Goal: Task Accomplishment & Management: Use online tool/utility

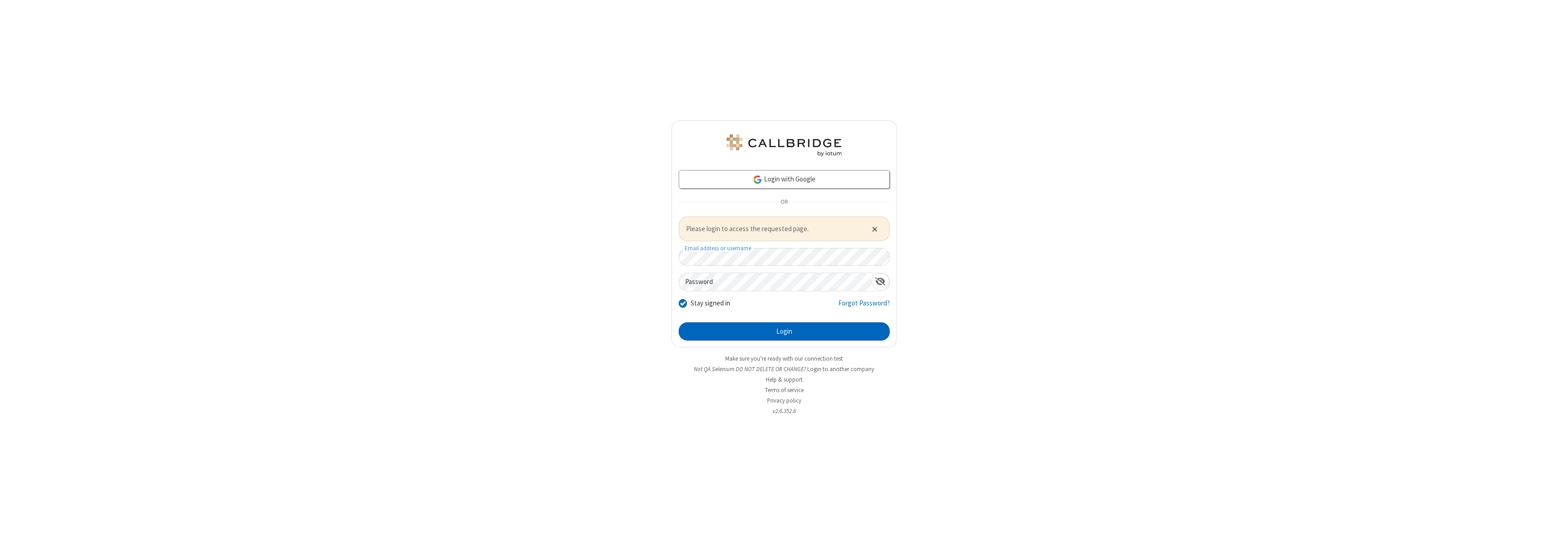
click at [784, 331] on button "Login" at bounding box center [784, 331] width 211 height 18
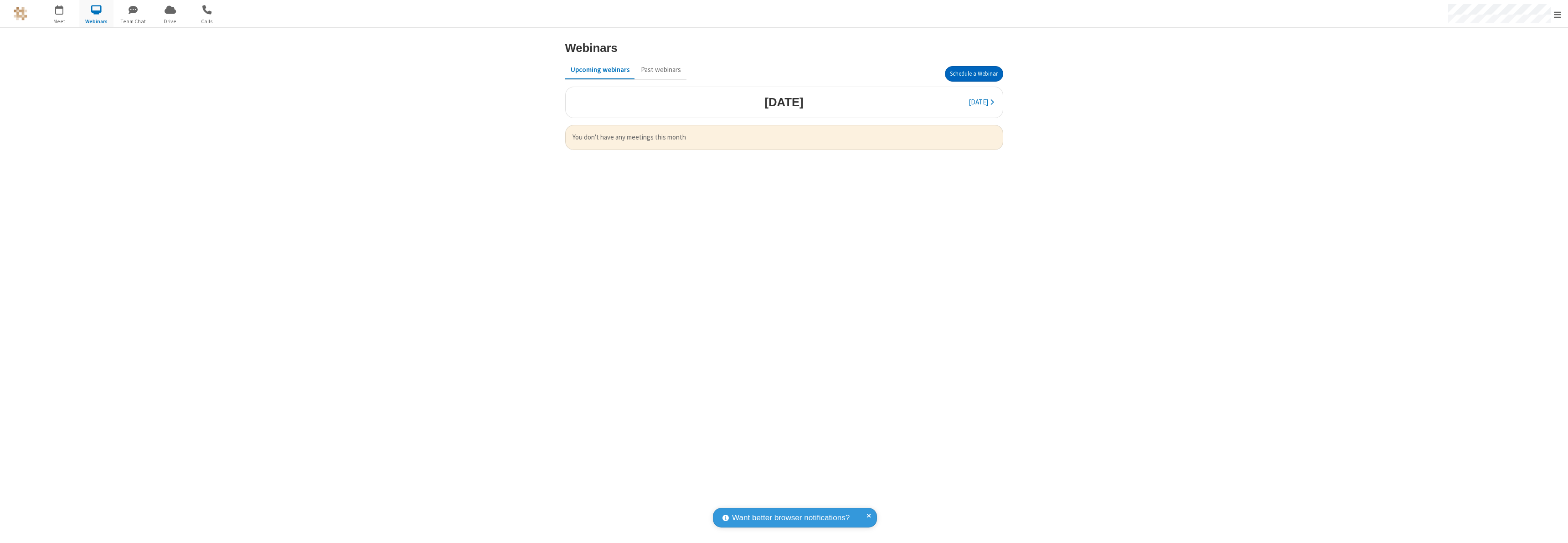
click at [974, 74] on button "Schedule a Webinar" at bounding box center [974, 74] width 58 height 15
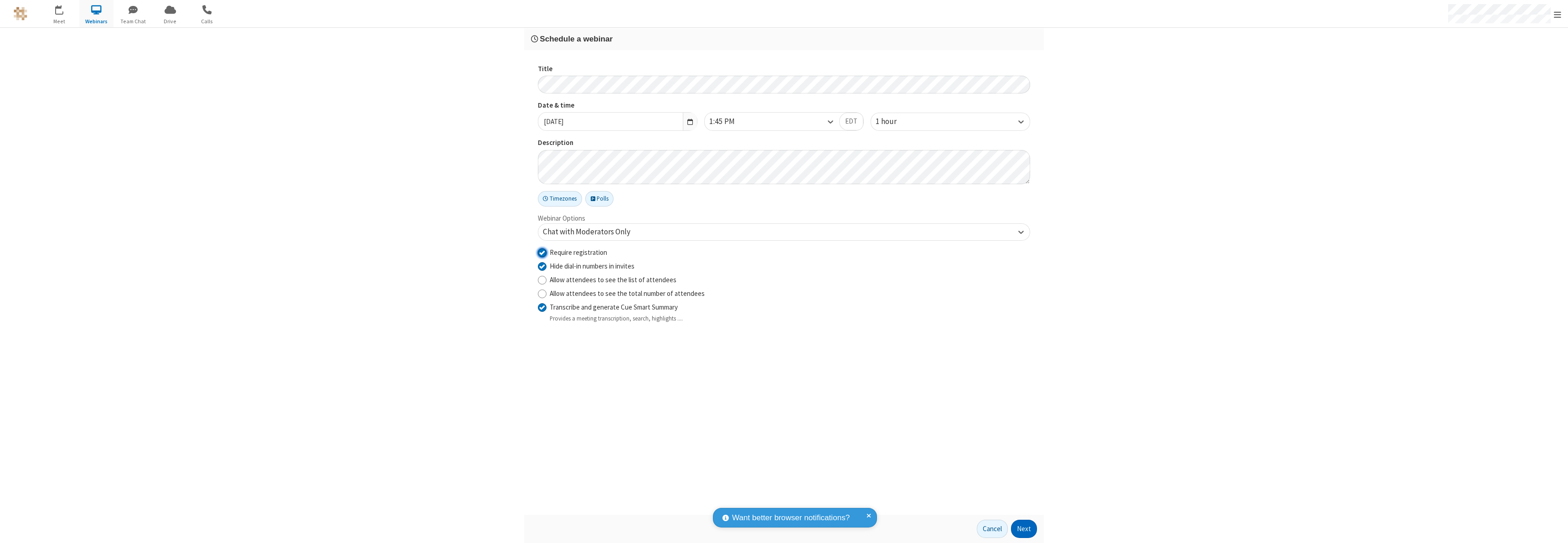
click at [542, 252] on input "Require registration" at bounding box center [542, 253] width 9 height 10
checkbox input "false"
click at [1024, 529] on button "Next" at bounding box center [1024, 529] width 26 height 18
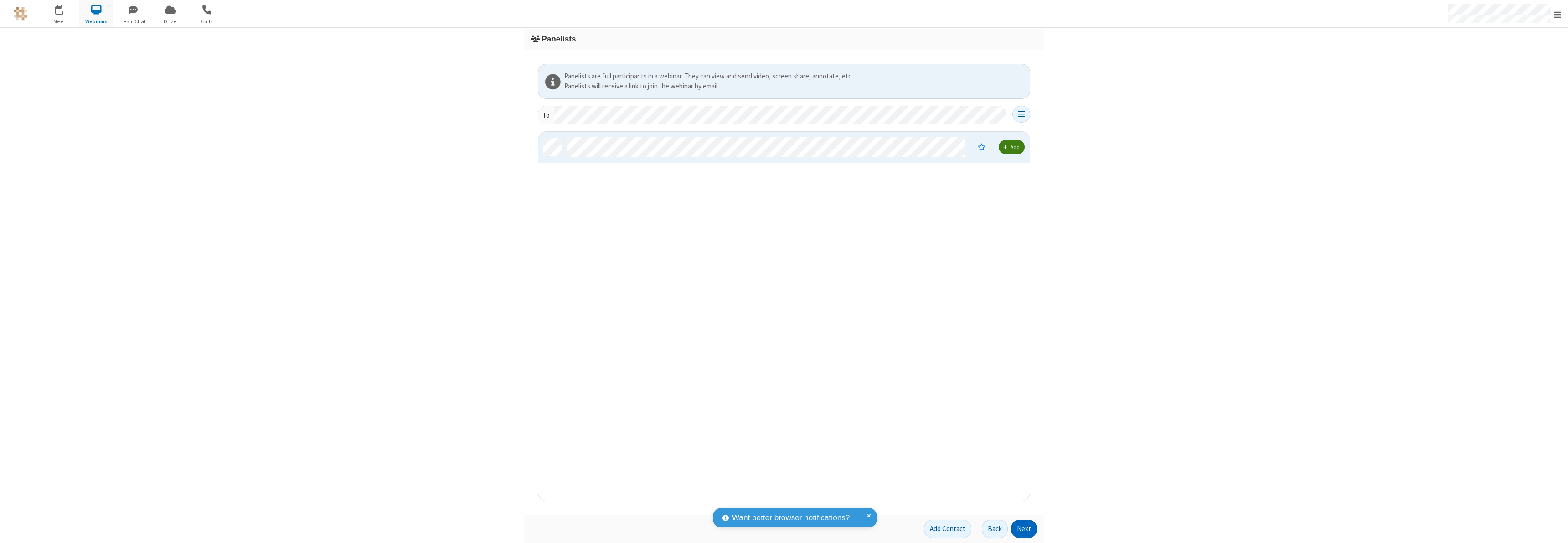
click at [1024, 529] on button "Next" at bounding box center [1024, 529] width 26 height 18
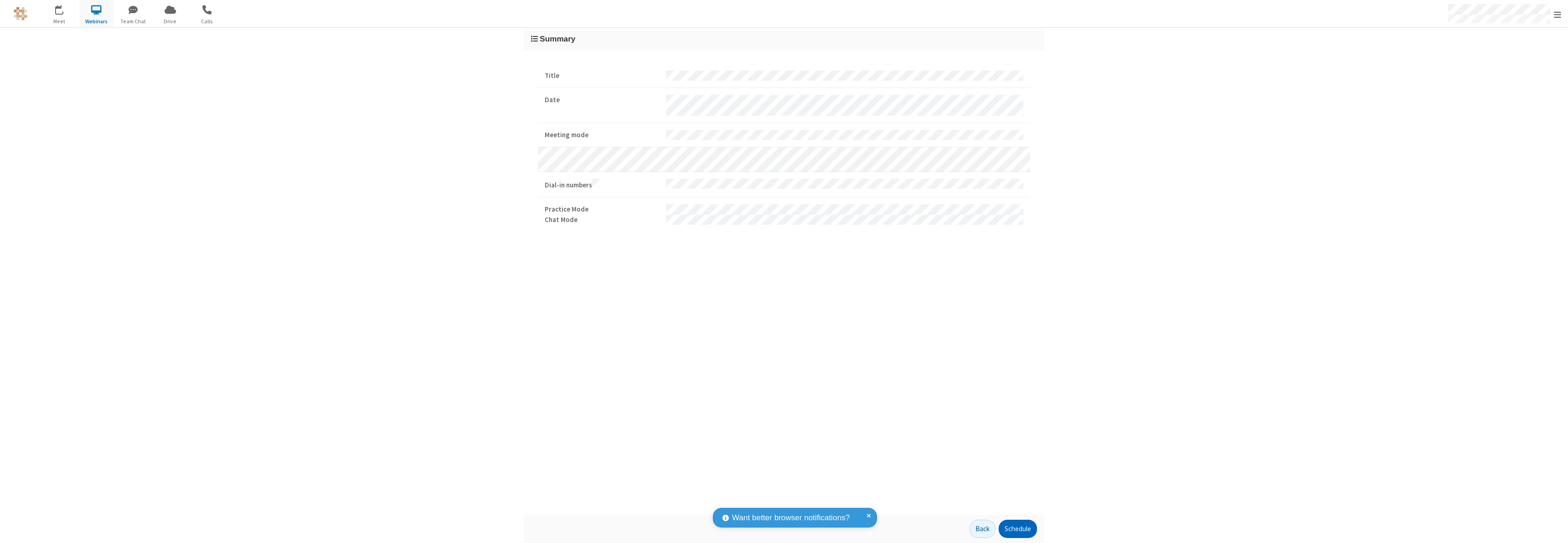
click at [1017, 529] on button "Schedule" at bounding box center [1018, 529] width 38 height 18
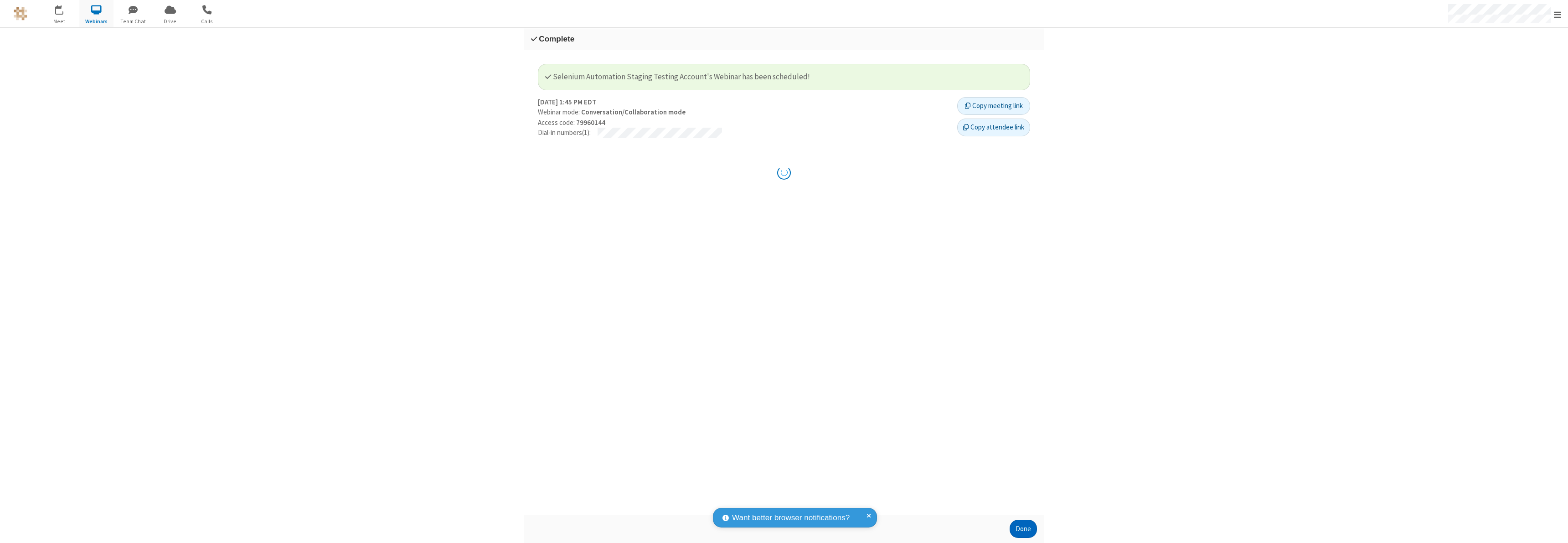
click at [1023, 529] on button "Done" at bounding box center [1023, 529] width 27 height 18
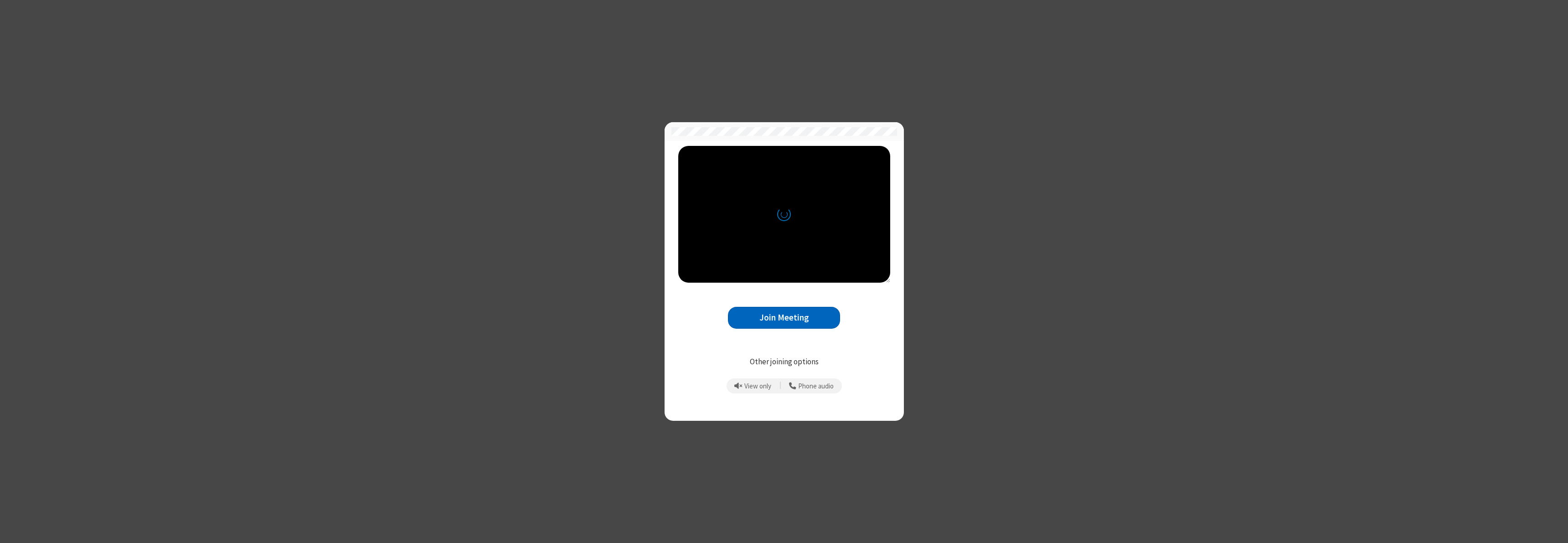
click at [784, 317] on button "Join Meeting" at bounding box center [784, 318] width 112 height 23
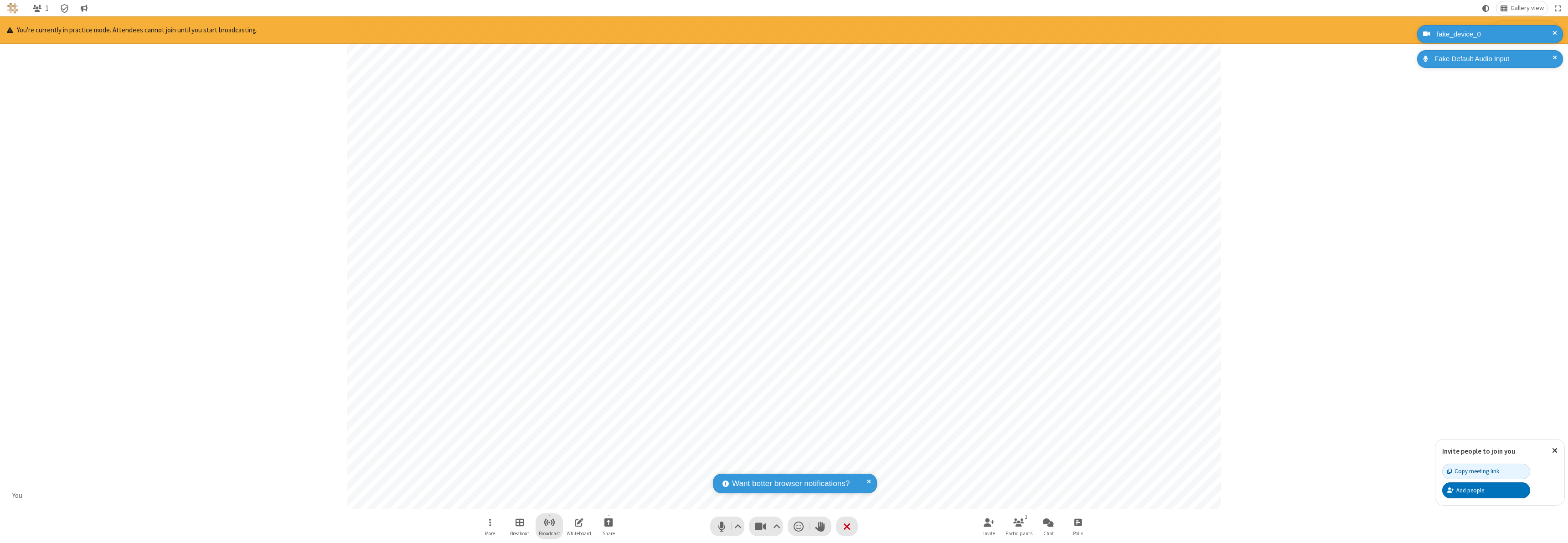
click at [549, 522] on span "Start broadcast" at bounding box center [549, 522] width 12 height 12
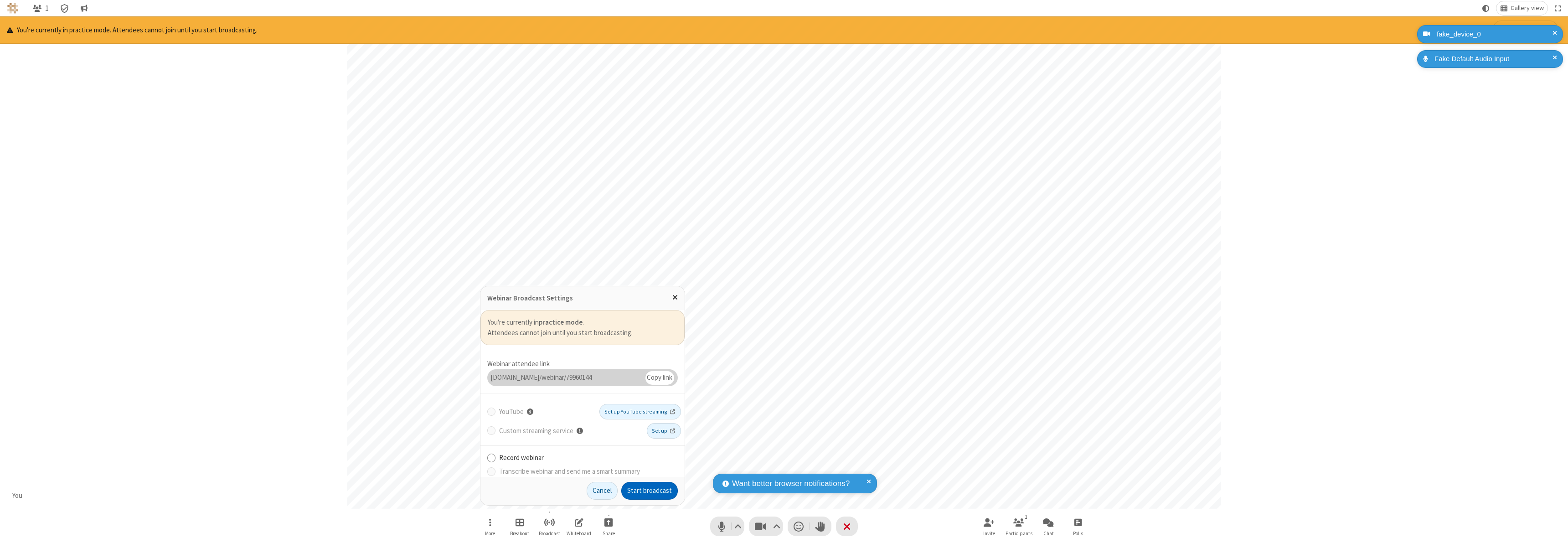
click at [649, 491] on button "Start broadcast" at bounding box center [649, 491] width 57 height 18
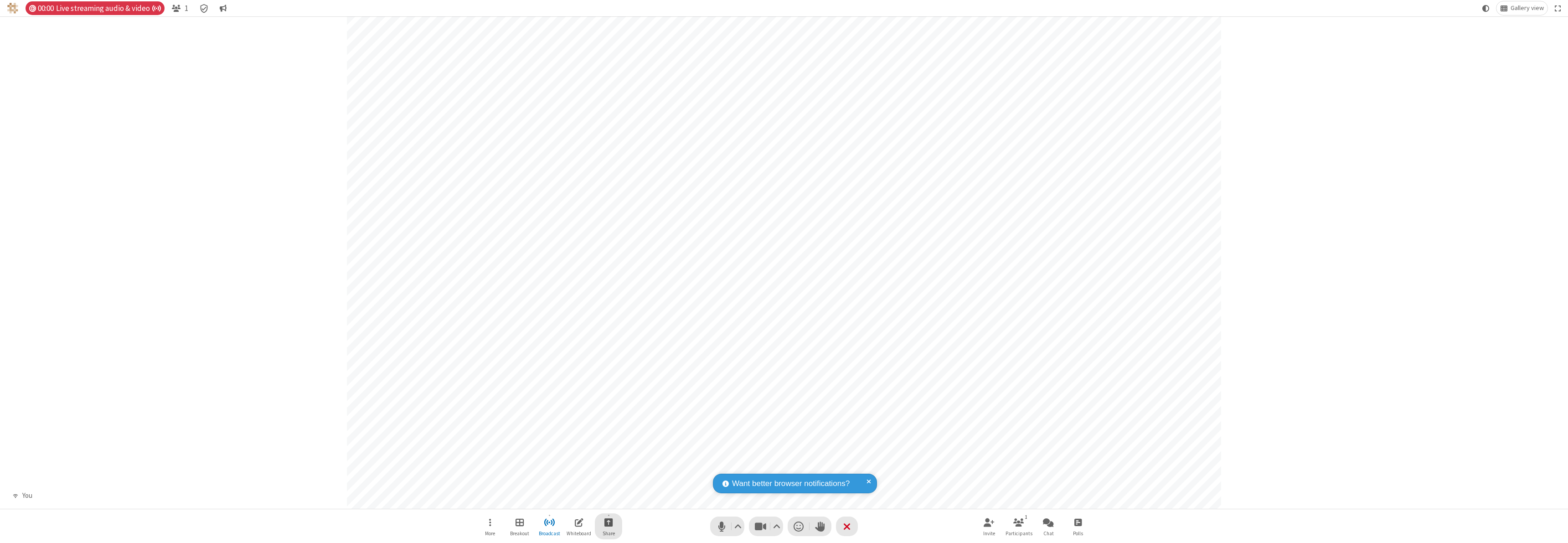
click at [609, 522] on span "Start sharing" at bounding box center [609, 522] width 9 height 12
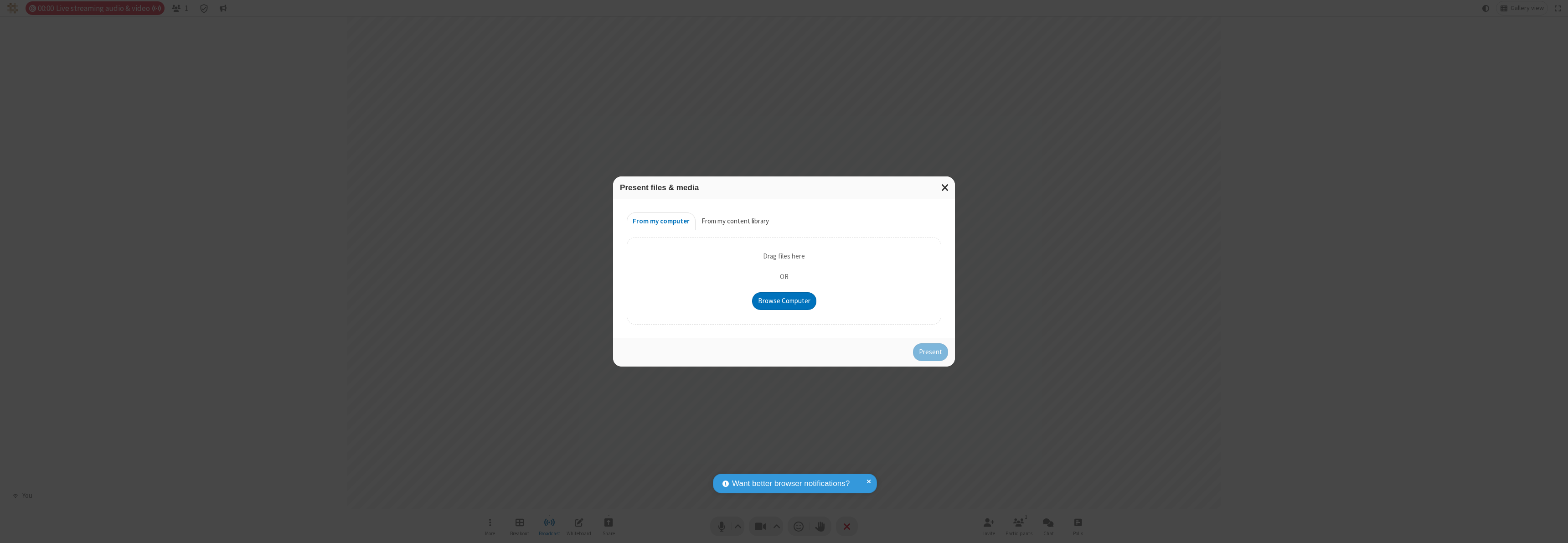
click at [734, 221] on button "From my content library" at bounding box center [735, 222] width 79 height 18
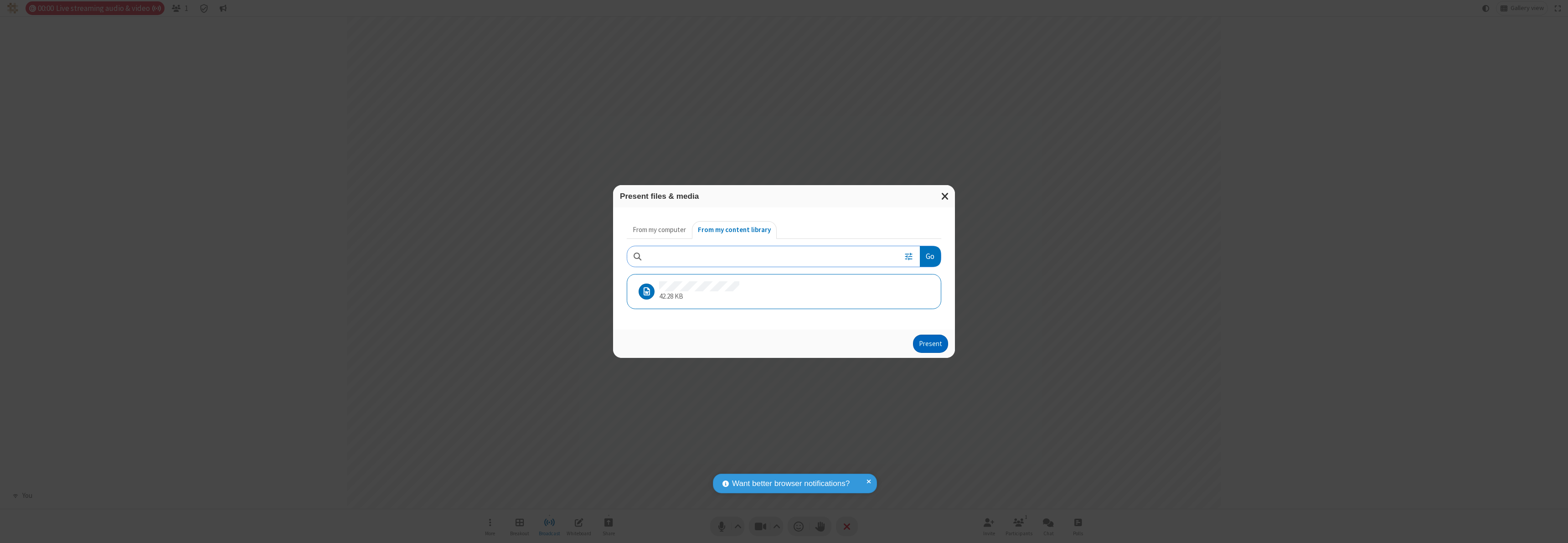
click at [931, 343] on button "Present" at bounding box center [931, 344] width 35 height 18
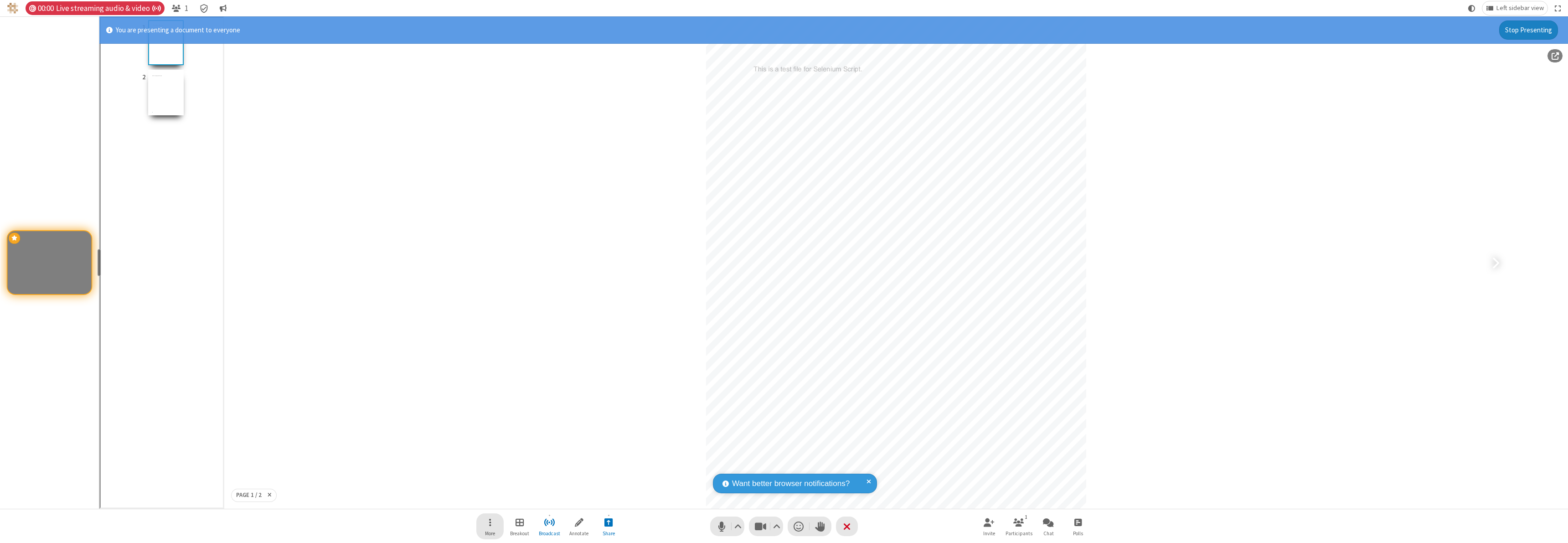
click at [490, 526] on span "Open menu" at bounding box center [491, 522] width 2 height 12
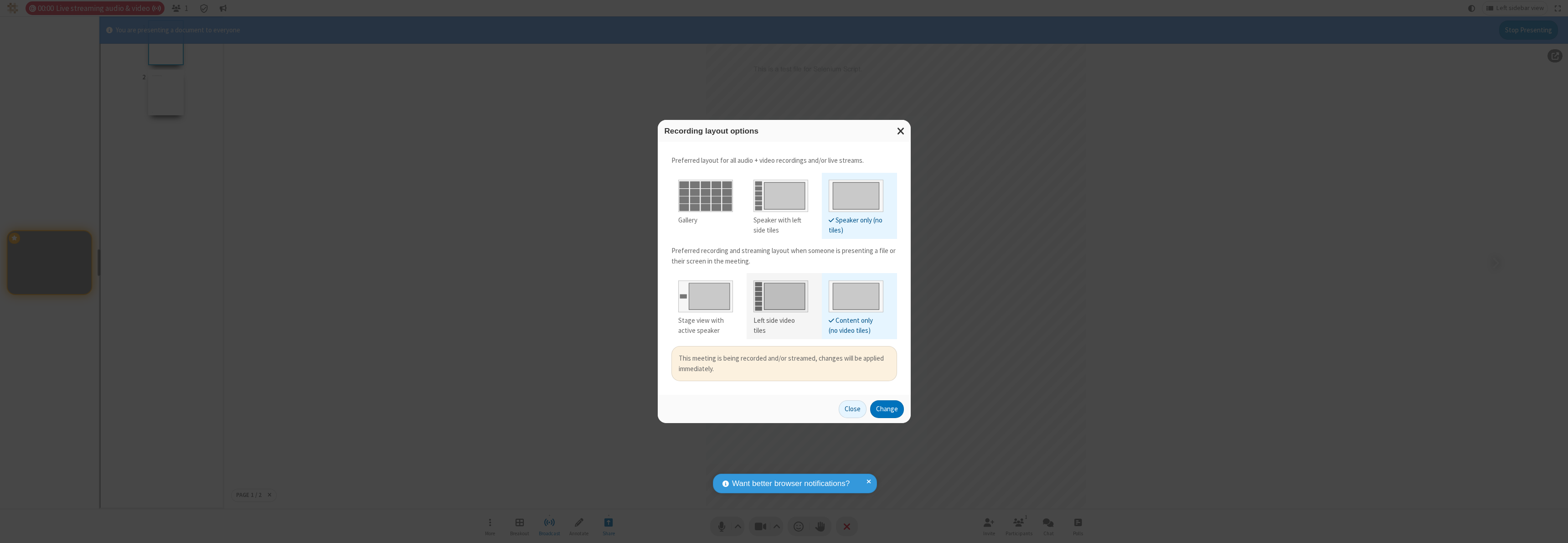
click at [780, 320] on div "Left side video tiles" at bounding box center [781, 326] width 55 height 21
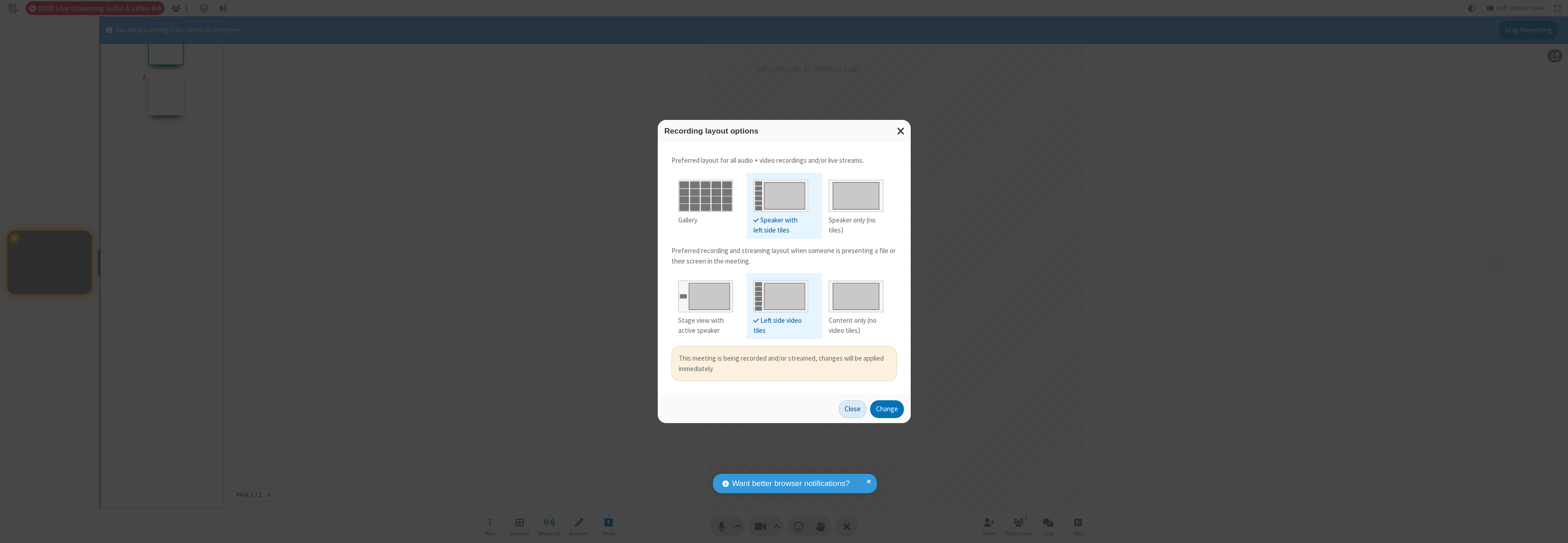
click at [886, 409] on button "Change" at bounding box center [887, 409] width 33 height 18
click at [853, 409] on button "Close" at bounding box center [853, 409] width 28 height 18
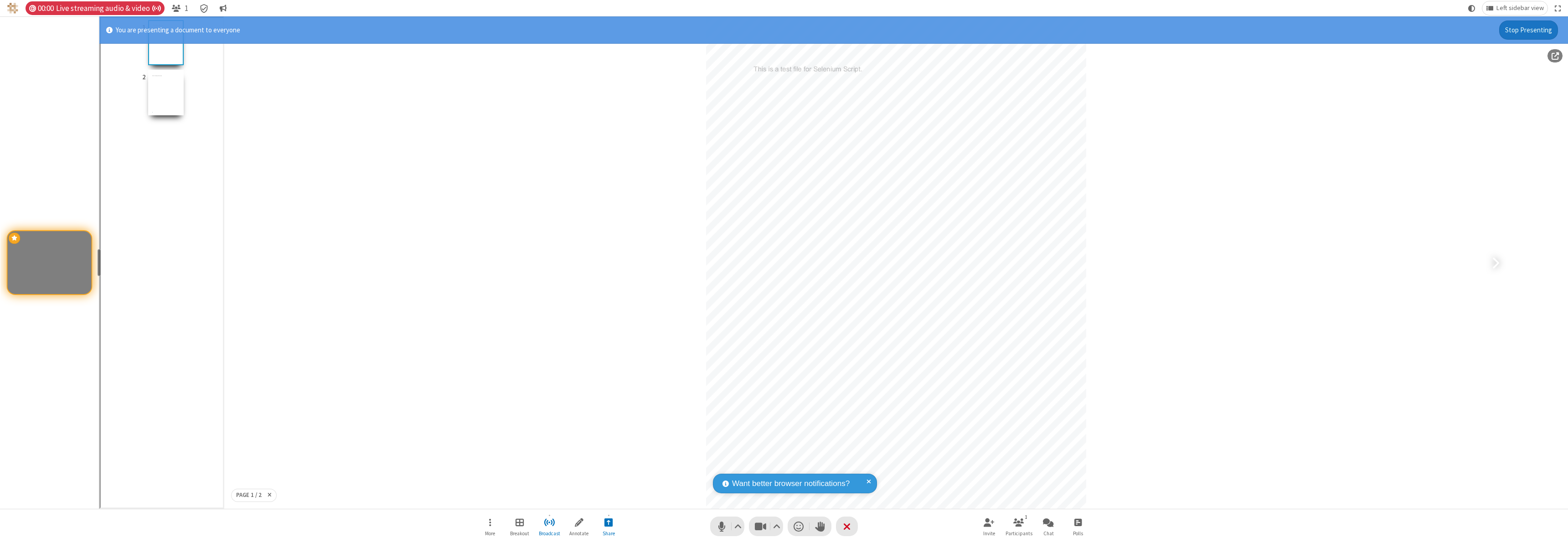
click at [1529, 30] on button "Stop Presenting" at bounding box center [1528, 30] width 59 height 19
